Goal: Task Accomplishment & Management: Use online tool/utility

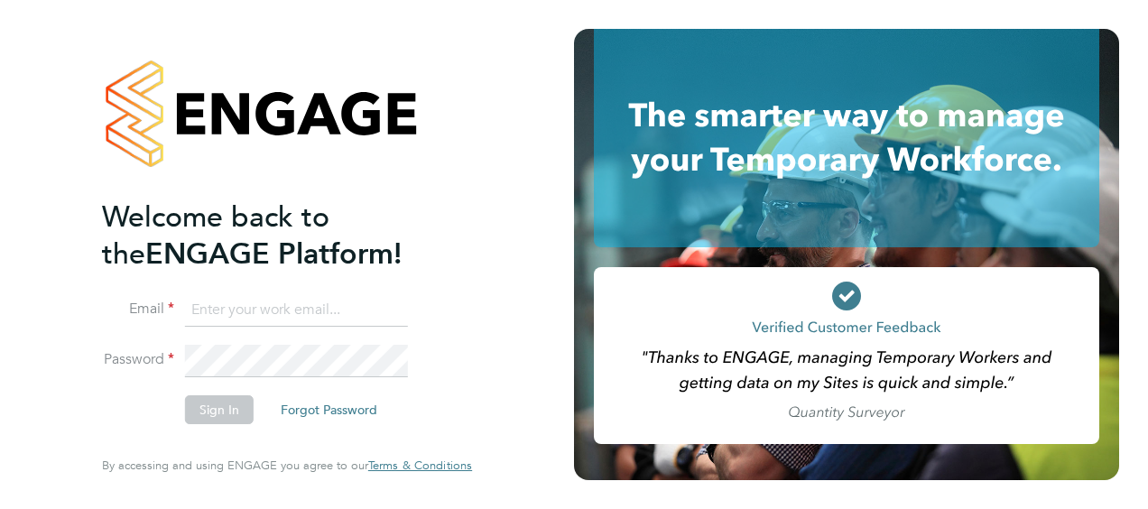
type input "[PERSON_NAME][EMAIL_ADDRESS][DOMAIN_NAME]"
click at [200, 419] on button "Sign In" at bounding box center [219, 409] width 69 height 29
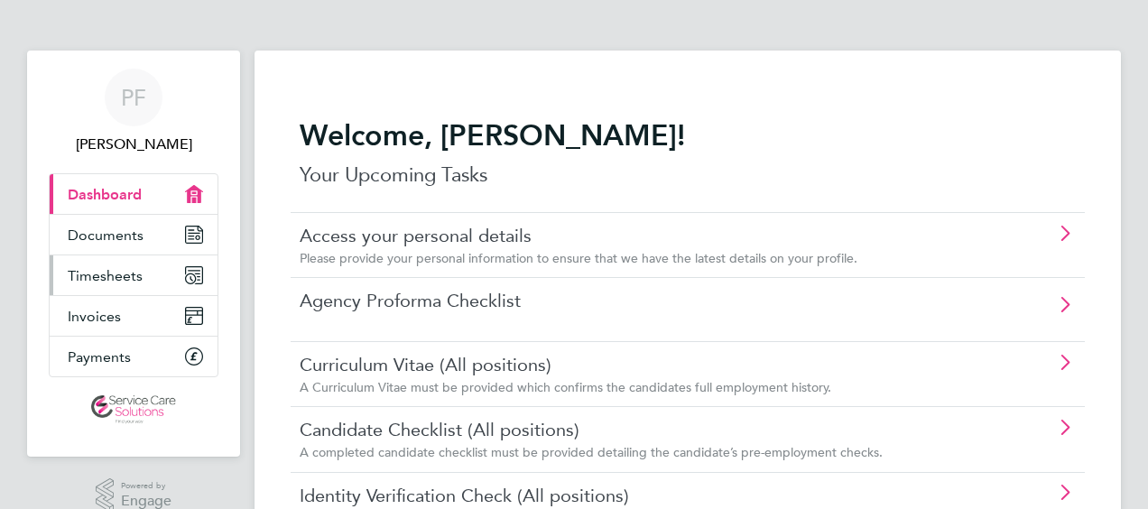
click at [200, 278] on icon "Main navigation" at bounding box center [194, 275] width 16 height 16
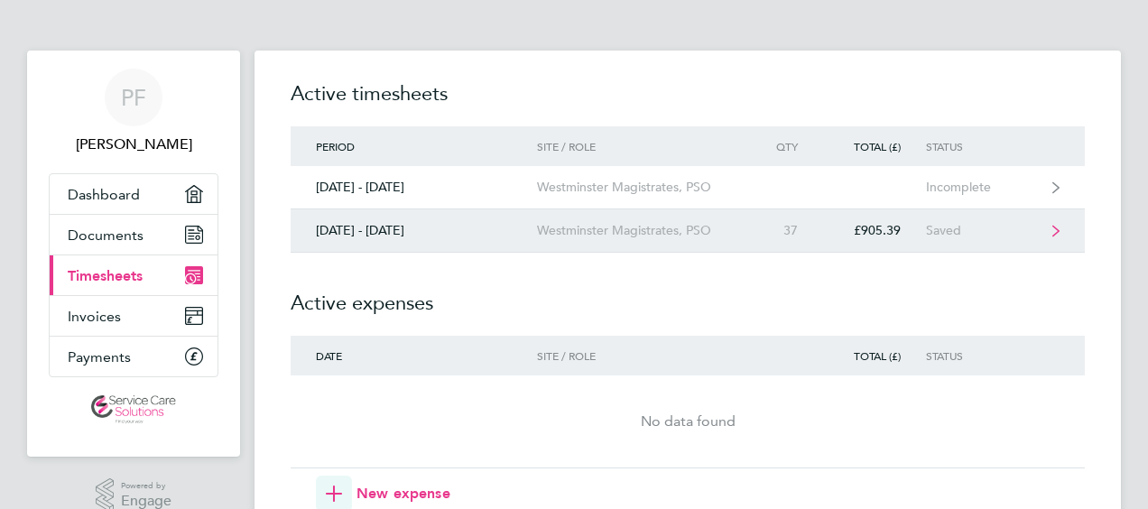
click at [397, 221] on link "25 - 31 Aug 2025 Westminster Magistrates, PSO 37 £905.39 Saved" at bounding box center [688, 230] width 795 height 43
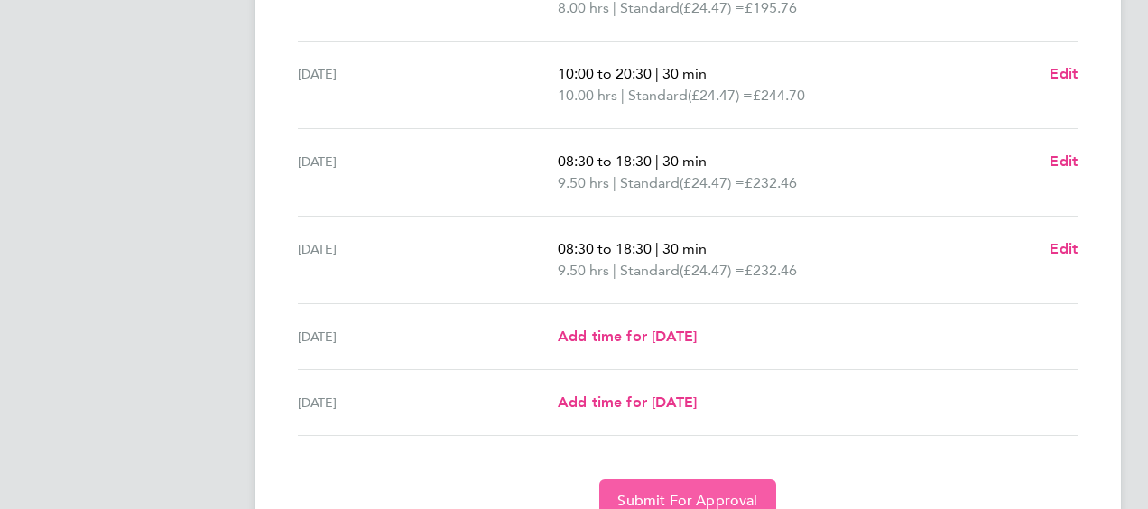
scroll to position [698, 0]
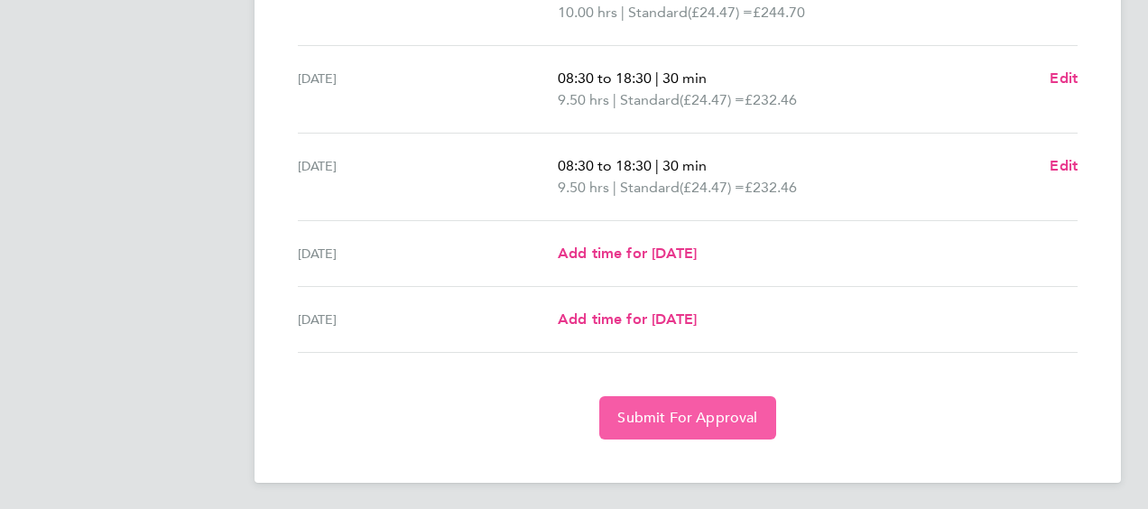
click at [715, 409] on span "Submit For Approval" at bounding box center [688, 418] width 140 height 18
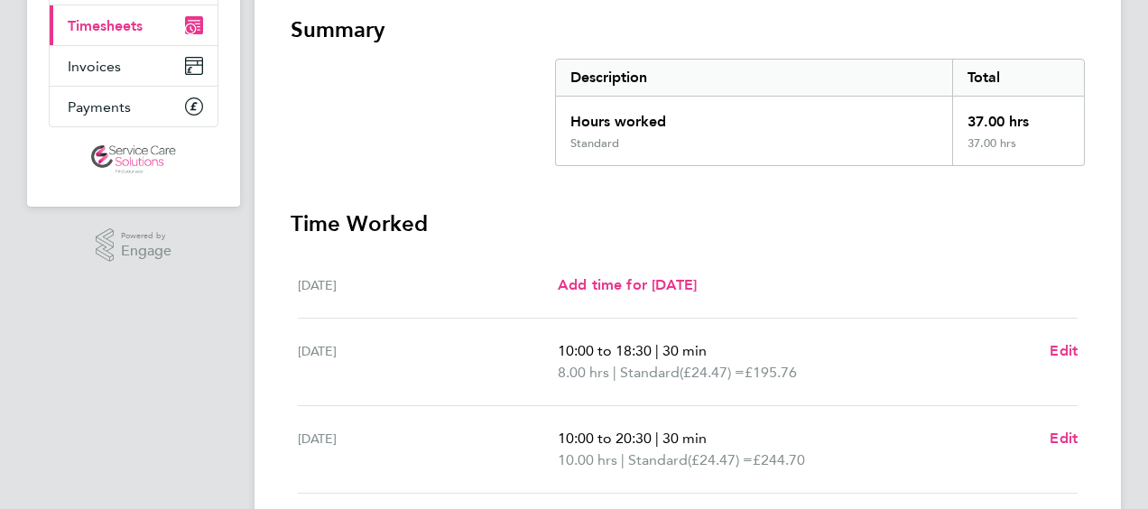
scroll to position [160, 0]
